Goal: Task Accomplishment & Management: Use online tool/utility

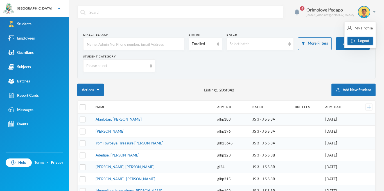
click at [361, 40] on button "Logout" at bounding box center [359, 41] width 25 height 8
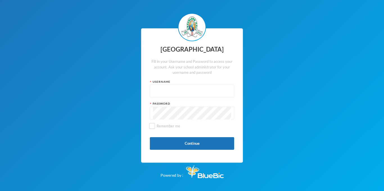
click at [174, 94] on input "text" at bounding box center [192, 91] width 78 height 13
click at [168, 89] on input "text" at bounding box center [192, 91] width 78 height 13
type input "glh25cs31"
click at [202, 141] on button "Continue" at bounding box center [192, 143] width 84 height 13
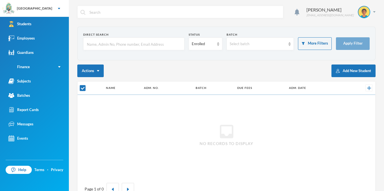
checkbox input "false"
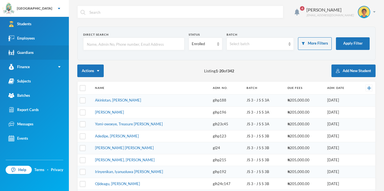
click at [33, 52] on div "Guardians" at bounding box center [20, 53] width 25 height 6
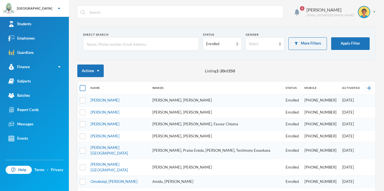
click at [84, 89] on input "checkbox" at bounding box center [83, 88] width 6 height 6
checkbox input "true"
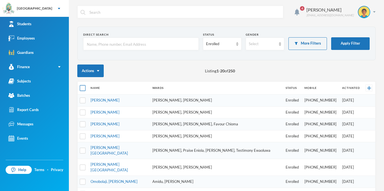
checkbox input "true"
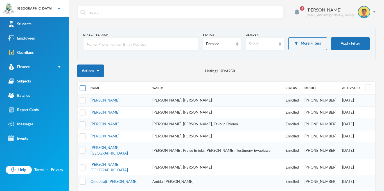
checkbox input "true"
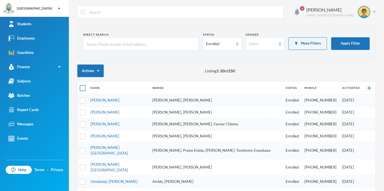
checkbox input "true"
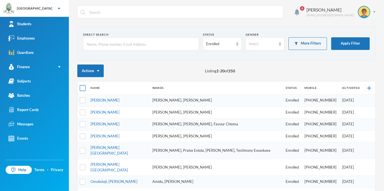
checkbox input "true"
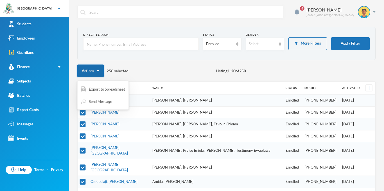
click at [99, 71] on img "button" at bounding box center [98, 70] width 2 height 1
click at [96, 90] on span "Export to Spreadsheet" at bounding box center [107, 90] width 36 height 6
